Goal: Task Accomplishment & Management: Use online tool/utility

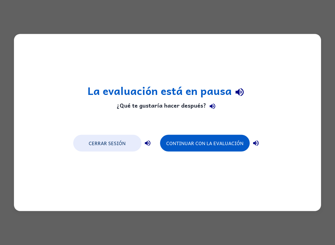
click at [61, 11] on div "La evaluación está en pausa ¿Qué te gustaría hacer después? Cerrar sesión Conti…" at bounding box center [167, 122] width 335 height 245
click at [240, 91] on icon "button" at bounding box center [239, 92] width 11 height 11
click at [241, 92] on icon "button" at bounding box center [240, 92] width 8 height 8
click at [240, 93] on icon "button" at bounding box center [239, 92] width 11 height 11
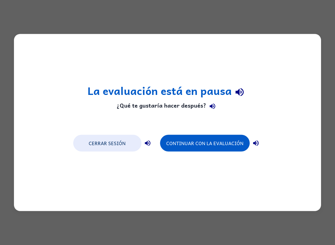
click at [234, 97] on icon "button" at bounding box center [239, 92] width 11 height 11
click at [206, 106] on button "button" at bounding box center [212, 106] width 12 height 12
click at [208, 141] on button "Continuar con la evaluación" at bounding box center [205, 143] width 90 height 17
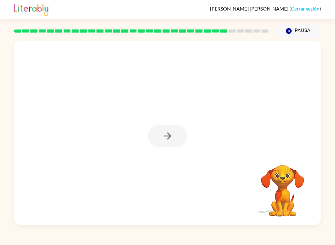
click at [298, 32] on button "Pausa Pausa" at bounding box center [298, 31] width 45 height 14
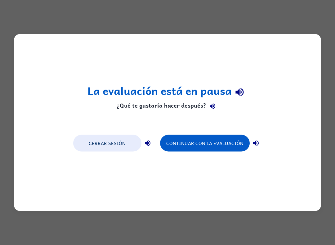
click at [93, 142] on button "Cerrar sesión" at bounding box center [107, 143] width 68 height 17
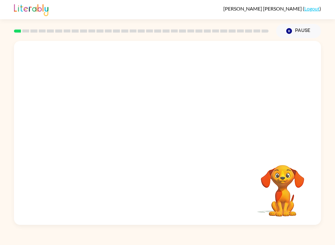
click at [128, 115] on video "Your browser must support playing .mp4 files to use Literably. Please try using…" at bounding box center [167, 96] width 307 height 111
click at [132, 111] on video "Your browser must support playing .mp4 files to use Literably. Please try using…" at bounding box center [167, 96] width 307 height 111
click at [170, 131] on icon "button" at bounding box center [167, 136] width 11 height 11
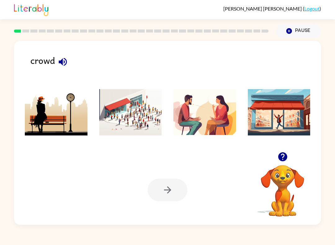
click at [120, 121] on img at bounding box center [130, 112] width 63 height 47
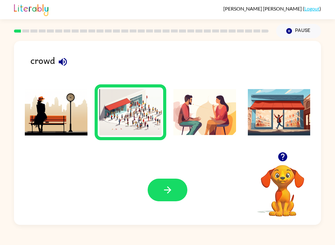
click at [164, 198] on button "button" at bounding box center [168, 190] width 40 height 23
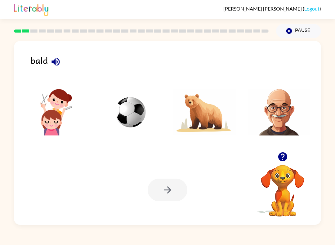
click at [274, 125] on img at bounding box center [279, 112] width 63 height 47
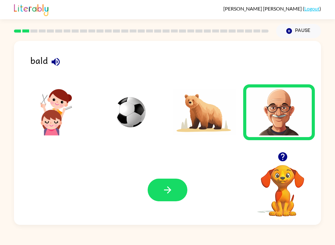
click at [156, 196] on button "button" at bounding box center [168, 190] width 40 height 23
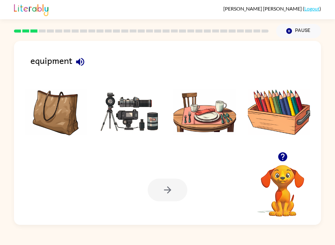
click at [113, 111] on img at bounding box center [130, 112] width 63 height 47
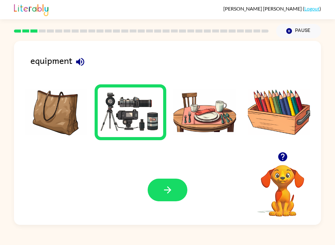
click at [165, 188] on icon "button" at bounding box center [167, 190] width 11 height 11
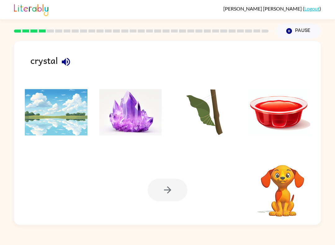
click at [124, 130] on img at bounding box center [130, 112] width 63 height 47
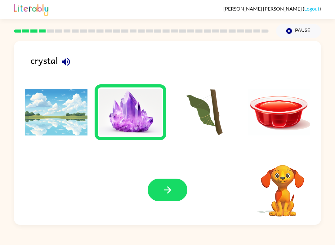
click at [169, 196] on button "button" at bounding box center [168, 190] width 40 height 23
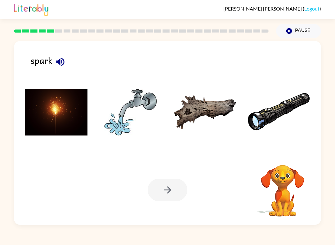
click at [68, 108] on img at bounding box center [56, 112] width 63 height 47
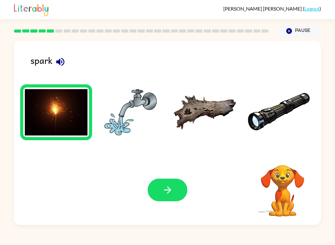
click at [182, 198] on button "button" at bounding box center [168, 190] width 40 height 23
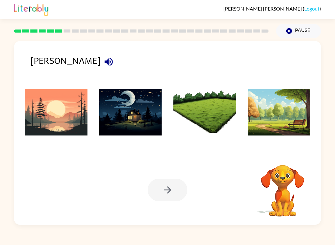
click at [59, 114] on img at bounding box center [56, 112] width 63 height 47
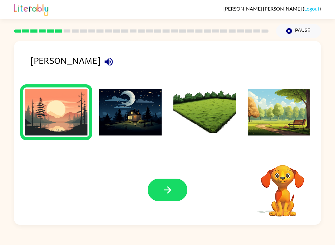
click at [169, 192] on icon "button" at bounding box center [167, 190] width 11 height 11
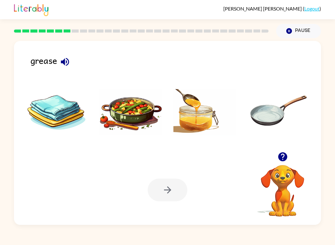
click at [180, 204] on div "Your browser must support playing .mp4 files to use Literably. Please try using…" at bounding box center [167, 190] width 307 height 70
click at [165, 190] on div at bounding box center [168, 190] width 40 height 23
click at [168, 189] on div at bounding box center [168, 190] width 40 height 23
click at [185, 119] on img at bounding box center [205, 112] width 63 height 47
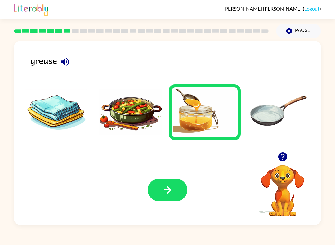
click at [161, 197] on button "button" at bounding box center [168, 190] width 40 height 23
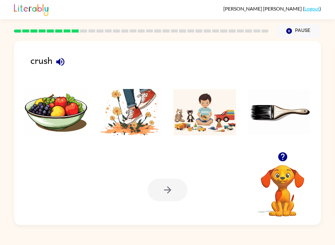
click at [117, 120] on img at bounding box center [130, 112] width 63 height 47
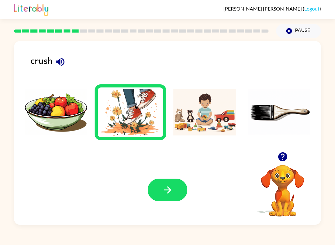
click at [171, 193] on icon "button" at bounding box center [167, 190] width 11 height 11
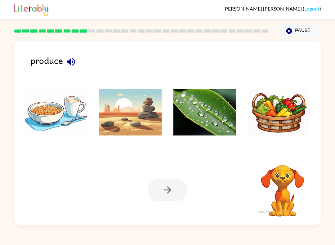
click at [264, 118] on img at bounding box center [279, 112] width 63 height 47
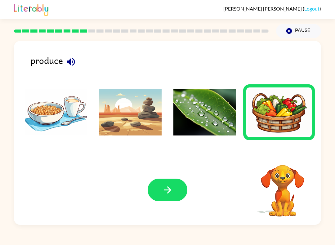
click at [171, 187] on icon "button" at bounding box center [167, 190] width 11 height 11
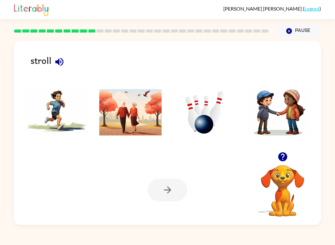
click at [123, 131] on img at bounding box center [130, 112] width 63 height 47
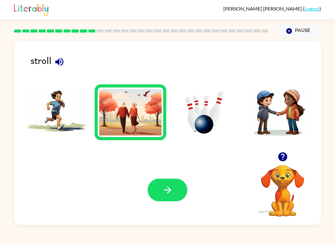
click at [176, 201] on button "button" at bounding box center [168, 190] width 40 height 23
click at [179, 204] on div "Your browser must support playing .mp4 files to use Literably. Please try using…" at bounding box center [167, 190] width 307 height 70
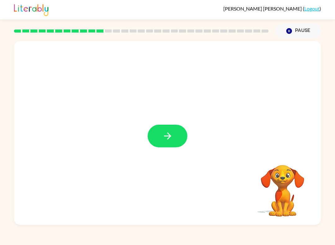
click at [170, 128] on button "button" at bounding box center [168, 136] width 40 height 23
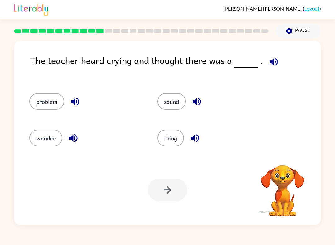
click at [270, 64] on icon "button" at bounding box center [274, 62] width 8 height 8
click at [272, 69] on button "button" at bounding box center [274, 62] width 16 height 16
click at [274, 65] on icon "button" at bounding box center [274, 62] width 8 height 8
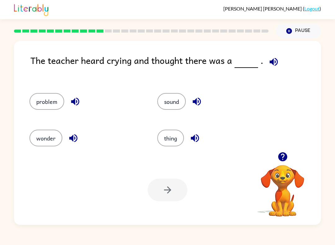
click at [273, 64] on icon "button" at bounding box center [274, 62] width 8 height 8
click at [35, 99] on button "problem" at bounding box center [46, 101] width 35 height 17
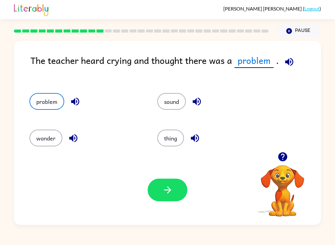
click at [172, 193] on icon "button" at bounding box center [167, 190] width 11 height 11
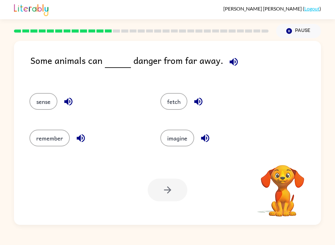
click at [228, 58] on icon "button" at bounding box center [233, 61] width 11 height 11
click at [42, 103] on button "sense" at bounding box center [43, 101] width 28 height 17
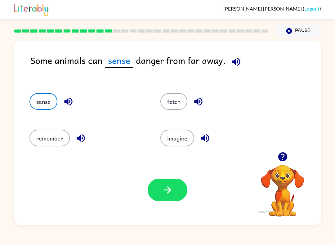
click at [159, 199] on button "button" at bounding box center [168, 190] width 40 height 23
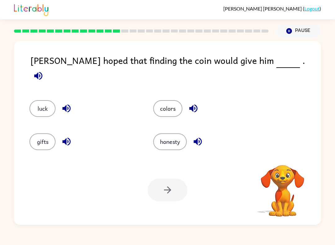
click at [42, 72] on icon "button" at bounding box center [38, 76] width 8 height 8
click at [41, 100] on button "luck" at bounding box center [42, 108] width 26 height 17
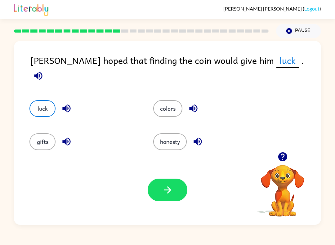
click at [162, 199] on button "button" at bounding box center [168, 190] width 40 height 23
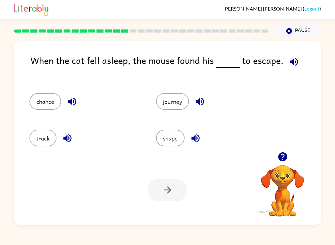
click at [294, 65] on icon "button" at bounding box center [294, 62] width 8 height 8
click at [165, 140] on button "shape" at bounding box center [170, 138] width 29 height 17
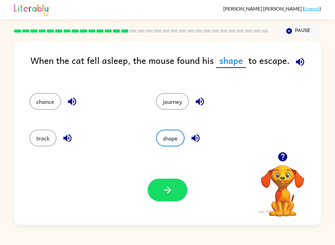
click at [164, 190] on icon "button" at bounding box center [167, 190] width 7 height 7
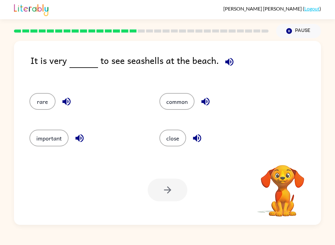
click at [226, 65] on icon "button" at bounding box center [229, 62] width 8 height 8
click at [165, 103] on button "common" at bounding box center [177, 101] width 35 height 17
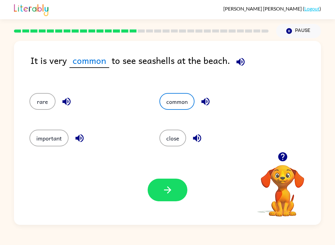
click at [176, 195] on button "button" at bounding box center [168, 190] width 40 height 23
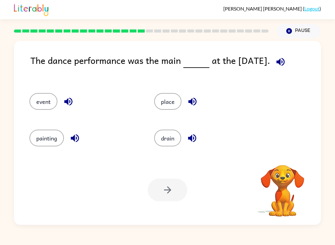
click at [279, 63] on icon "button" at bounding box center [281, 62] width 8 height 8
click at [36, 110] on button "event" at bounding box center [43, 101] width 28 height 17
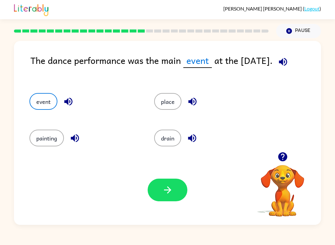
click at [160, 195] on button "button" at bounding box center [168, 190] width 40 height 23
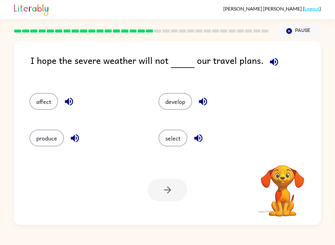
click at [270, 61] on icon "button" at bounding box center [274, 62] width 8 height 8
click at [39, 104] on button "affect" at bounding box center [43, 101] width 29 height 17
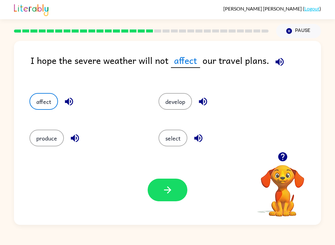
click at [163, 196] on icon "button" at bounding box center [167, 190] width 11 height 11
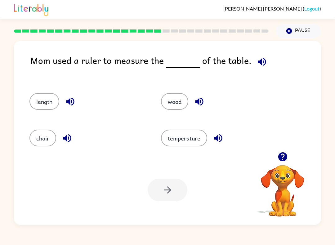
click at [36, 95] on button "length" at bounding box center [44, 101] width 30 height 17
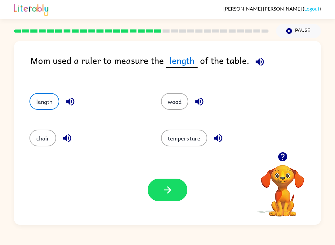
click at [164, 192] on icon "button" at bounding box center [167, 190] width 11 height 11
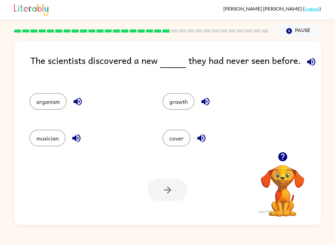
click at [314, 58] on icon "button" at bounding box center [311, 61] width 11 height 11
click at [53, 99] on button "organism" at bounding box center [47, 101] width 37 height 17
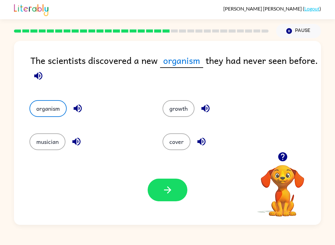
click at [180, 199] on button "button" at bounding box center [168, 190] width 40 height 23
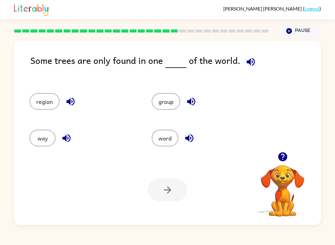
click at [251, 58] on icon "button" at bounding box center [251, 61] width 11 height 11
click at [43, 102] on button "region" at bounding box center [44, 101] width 30 height 17
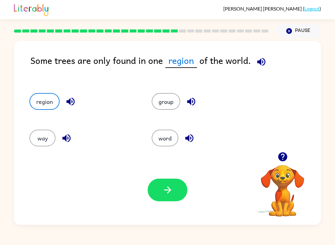
click at [169, 201] on button "button" at bounding box center [168, 190] width 40 height 23
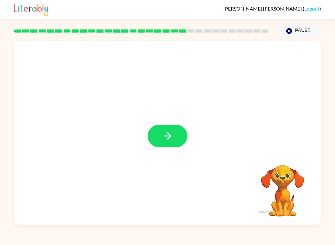
click at [165, 134] on icon "button" at bounding box center [167, 136] width 11 height 11
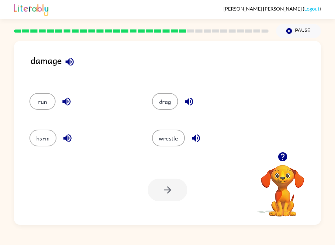
click at [38, 135] on button "harm" at bounding box center [42, 138] width 27 height 17
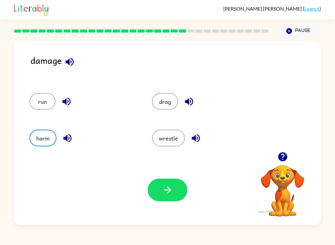
click at [157, 180] on button "button" at bounding box center [168, 190] width 40 height 23
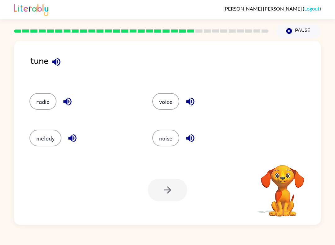
click at [62, 59] on icon "button" at bounding box center [56, 61] width 11 height 11
click at [46, 138] on button "melody" at bounding box center [45, 138] width 32 height 17
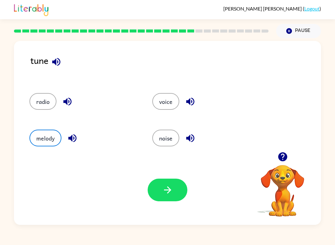
click at [161, 191] on button "button" at bounding box center [168, 190] width 40 height 23
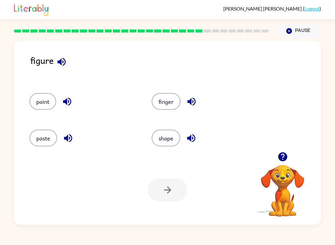
click at [190, 140] on icon "button" at bounding box center [191, 138] width 8 height 8
click at [161, 139] on button "shape" at bounding box center [166, 138] width 29 height 17
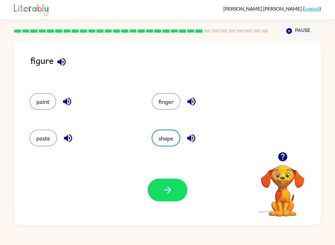
click at [161, 195] on button "button" at bounding box center [168, 190] width 40 height 23
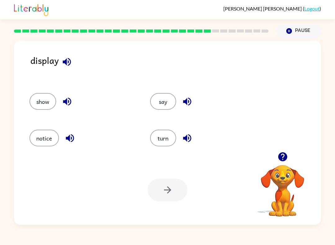
click at [67, 64] on icon "button" at bounding box center [66, 61] width 11 height 11
click at [37, 104] on button "show" at bounding box center [42, 101] width 27 height 17
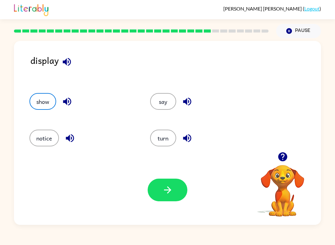
click at [172, 190] on icon "button" at bounding box center [167, 190] width 11 height 11
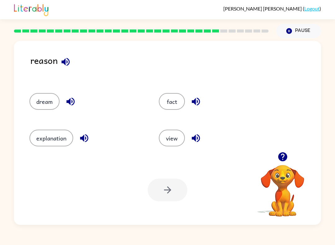
click at [53, 138] on button "explanation" at bounding box center [51, 138] width 44 height 17
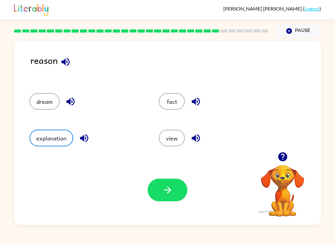
click at [161, 198] on button "button" at bounding box center [168, 190] width 40 height 23
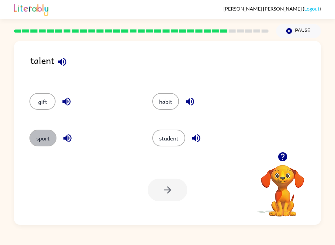
click at [43, 133] on button "sport" at bounding box center [42, 138] width 27 height 17
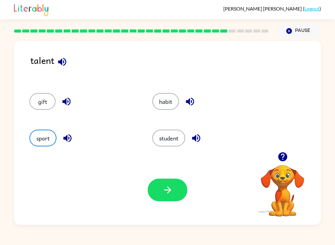
click at [157, 194] on button "button" at bounding box center [168, 190] width 40 height 23
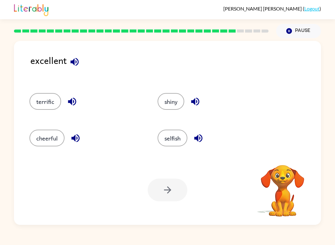
click at [71, 55] on button "button" at bounding box center [75, 62] width 16 height 16
click at [58, 99] on button "terrific" at bounding box center [45, 101] width 32 height 17
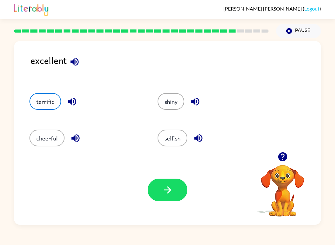
click at [163, 182] on button "button" at bounding box center [168, 190] width 40 height 23
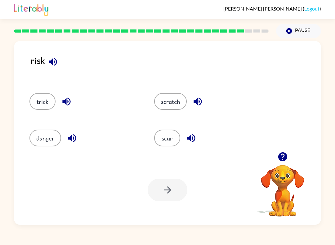
click at [50, 136] on button "danger" at bounding box center [45, 138] width 32 height 17
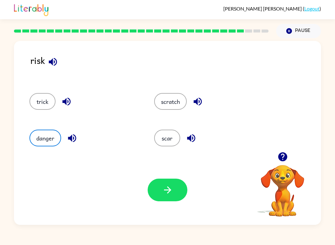
click at [165, 191] on icon "button" at bounding box center [167, 190] width 7 height 7
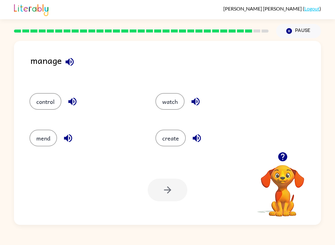
click at [42, 109] on button "control" at bounding box center [45, 101] width 32 height 17
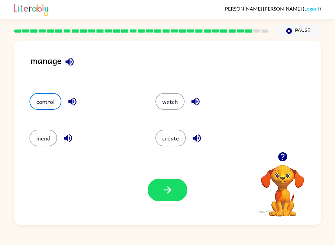
click at [156, 191] on button "button" at bounding box center [168, 190] width 40 height 23
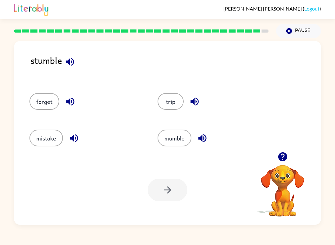
click at [161, 186] on div at bounding box center [168, 190] width 40 height 23
click at [44, 138] on button "mistake" at bounding box center [46, 138] width 34 height 17
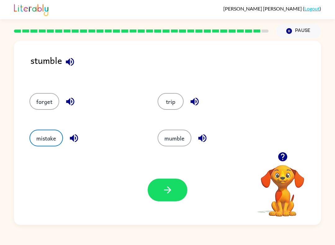
click at [160, 193] on button "button" at bounding box center [168, 190] width 40 height 23
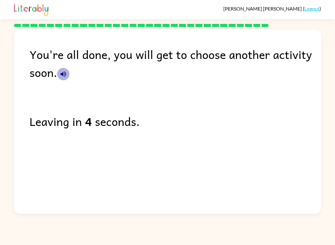
click at [62, 75] on icon "button" at bounding box center [64, 74] width 6 height 6
